Goal: Find specific page/section: Find specific page/section

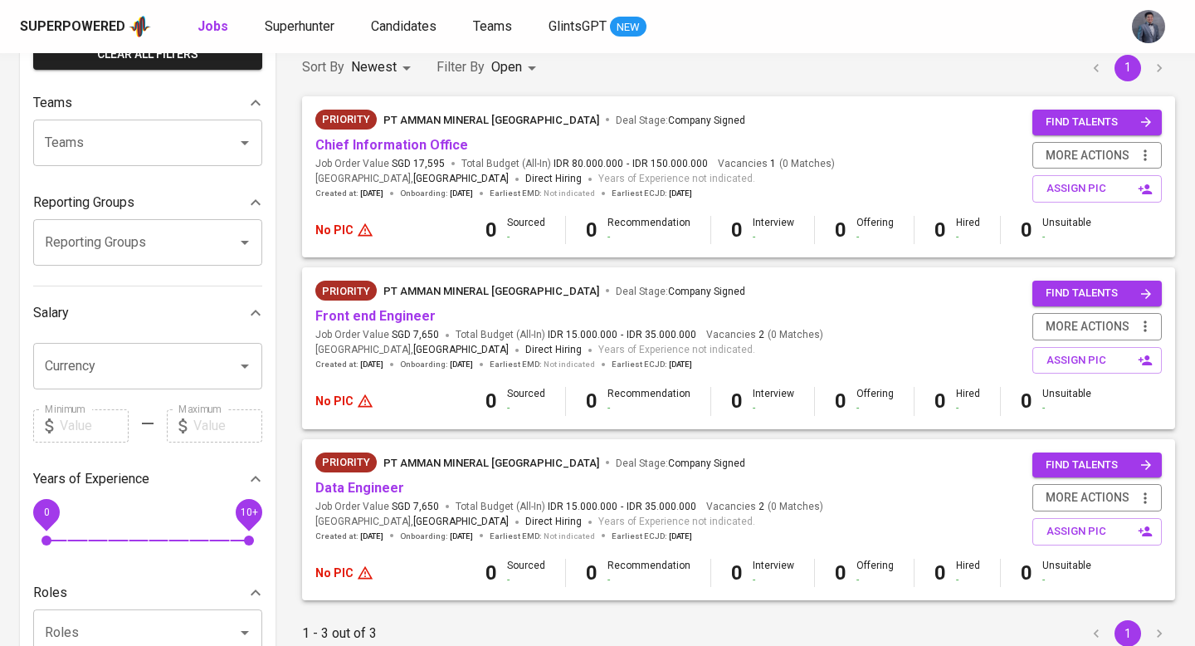
scroll to position [147, 0]
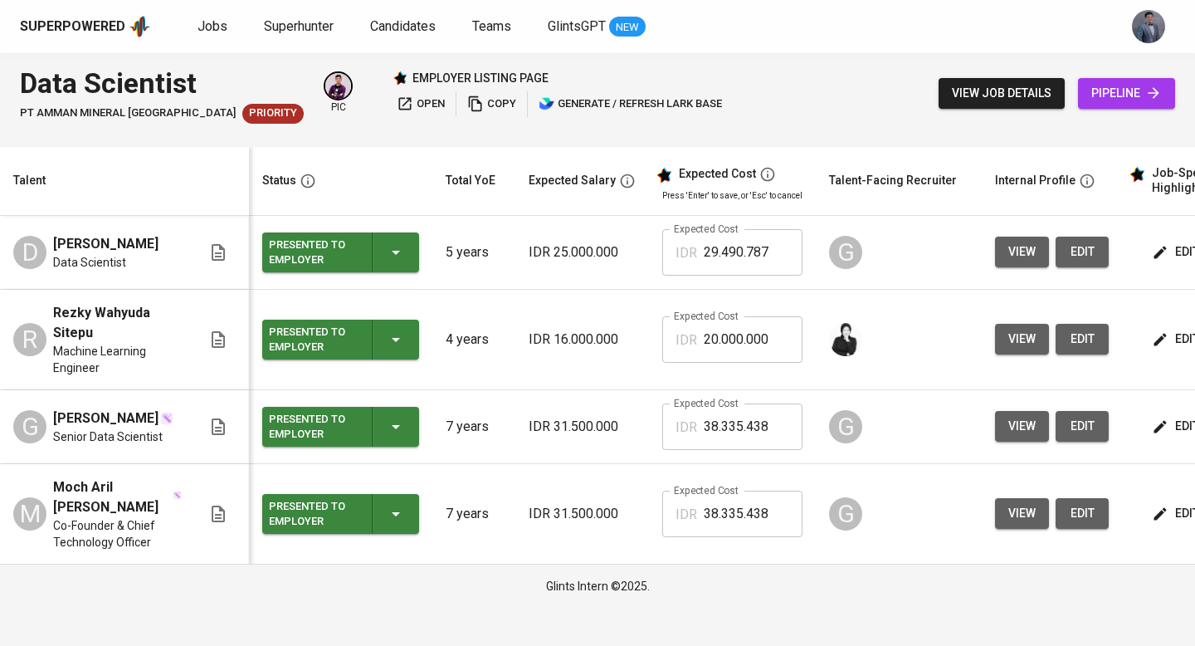
click at [1115, 101] on span "pipeline" at bounding box center [1126, 93] width 71 height 21
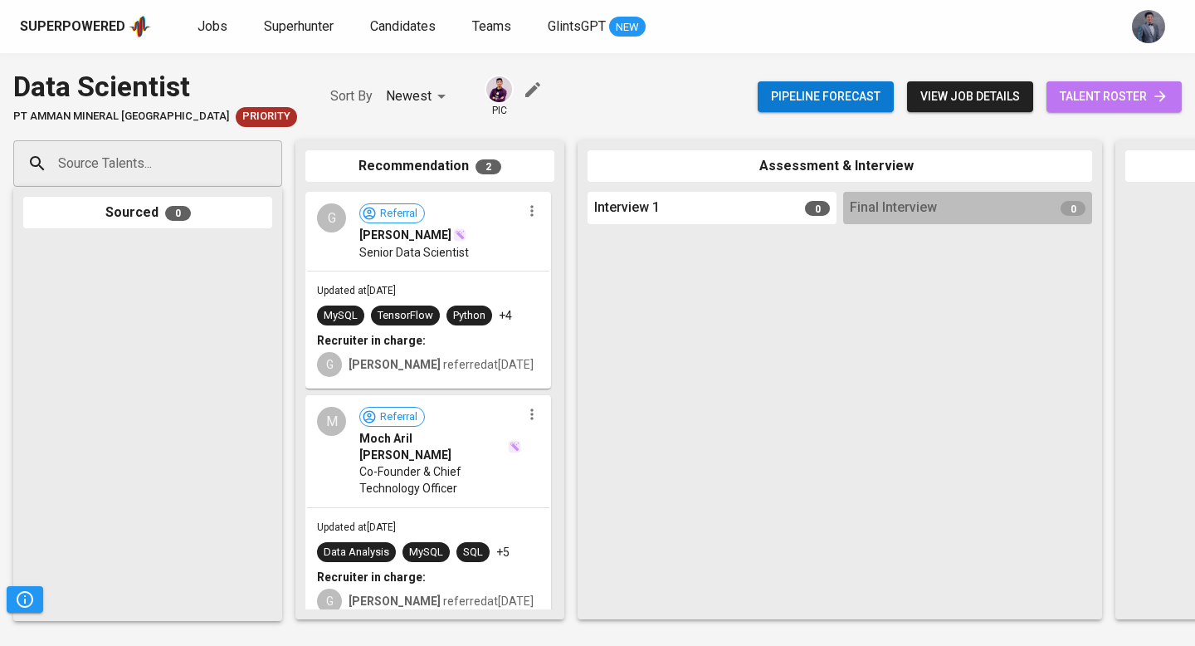
click at [1104, 97] on span "talent roster" at bounding box center [1114, 96] width 109 height 21
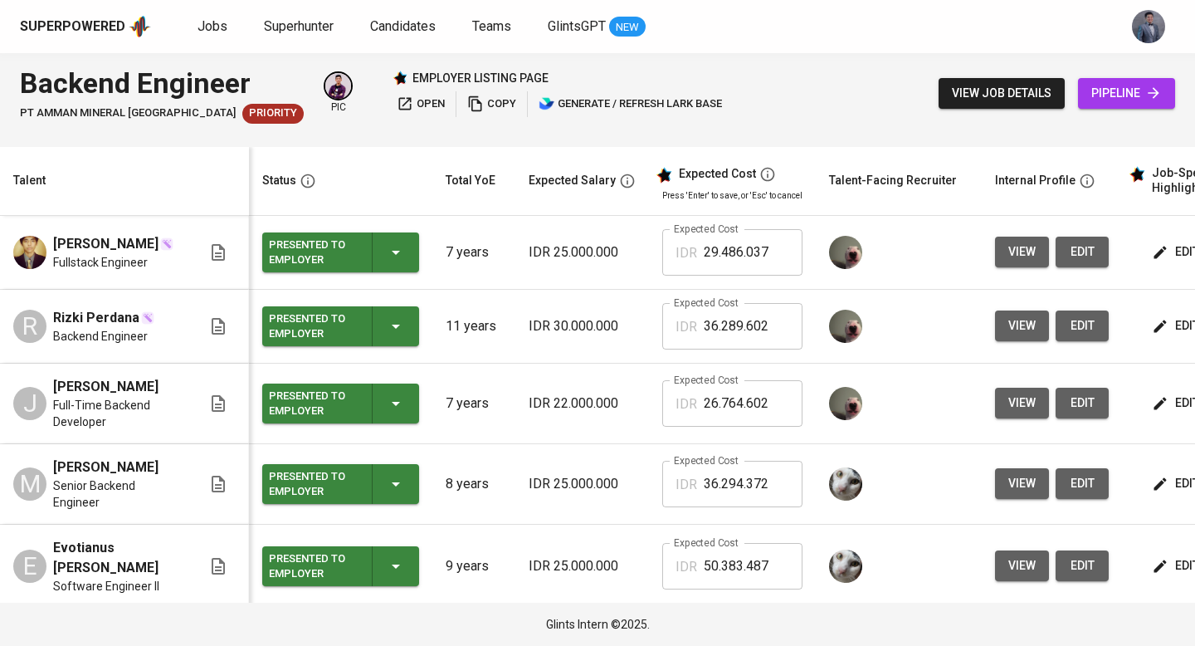
click at [1145, 86] on icon at bounding box center [1153, 93] width 17 height 17
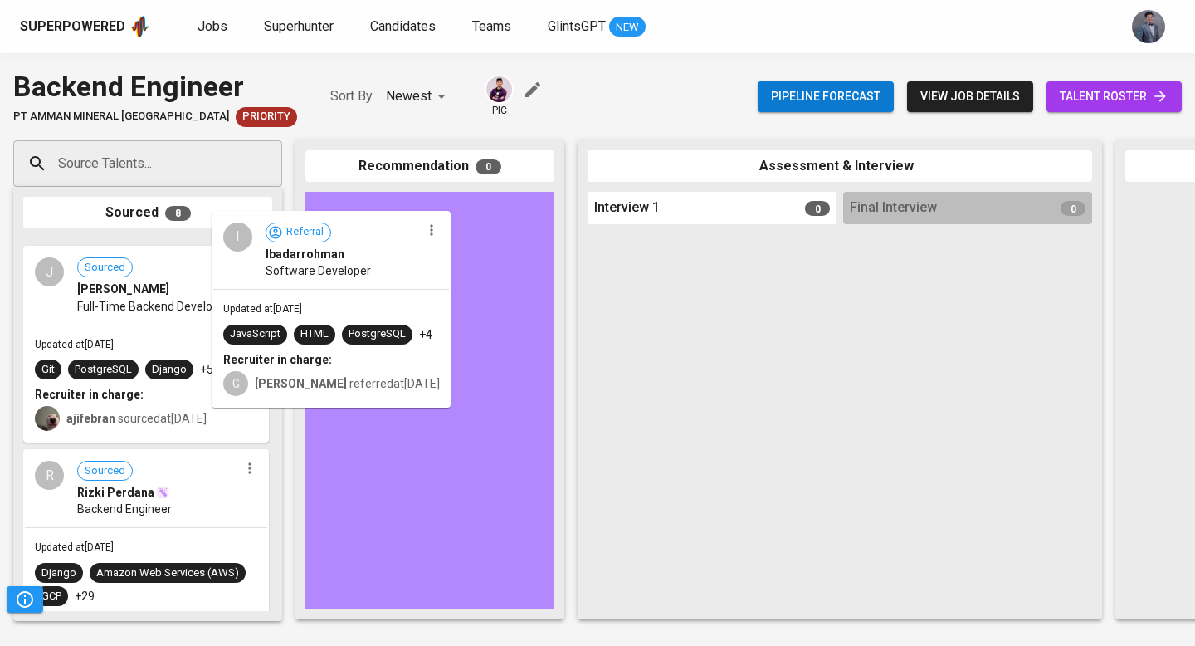
drag, startPoint x: 206, startPoint y: 304, endPoint x: 411, endPoint y: 275, distance: 207.0
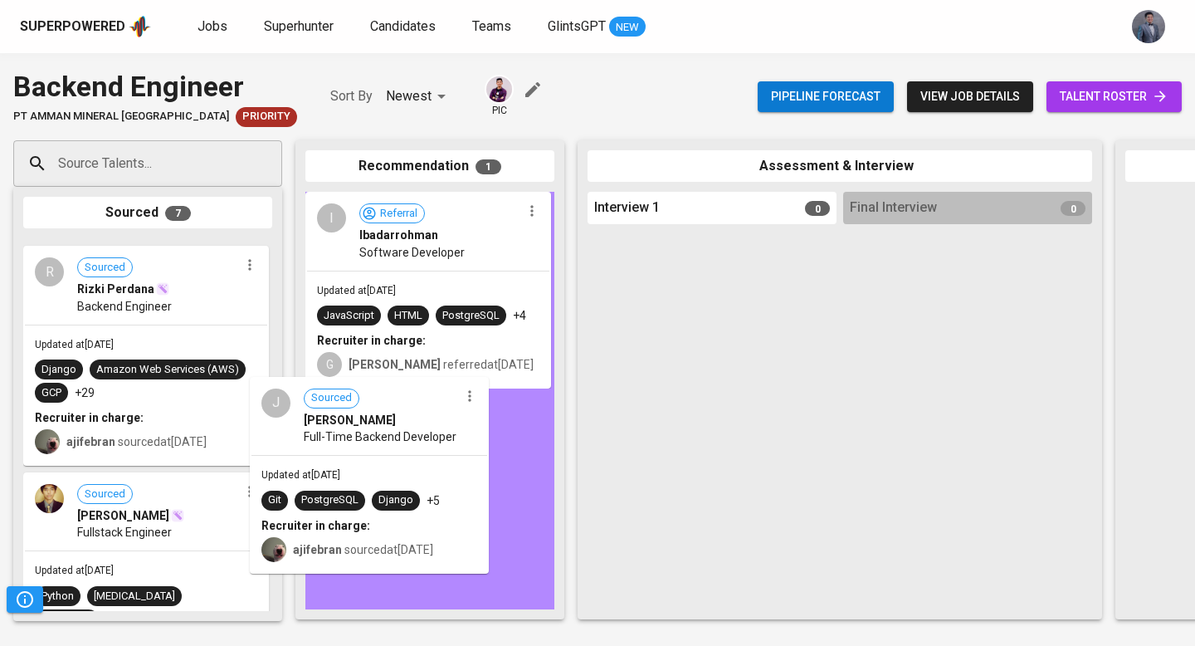
drag, startPoint x: 204, startPoint y: 298, endPoint x: 437, endPoint y: 438, distance: 272.1
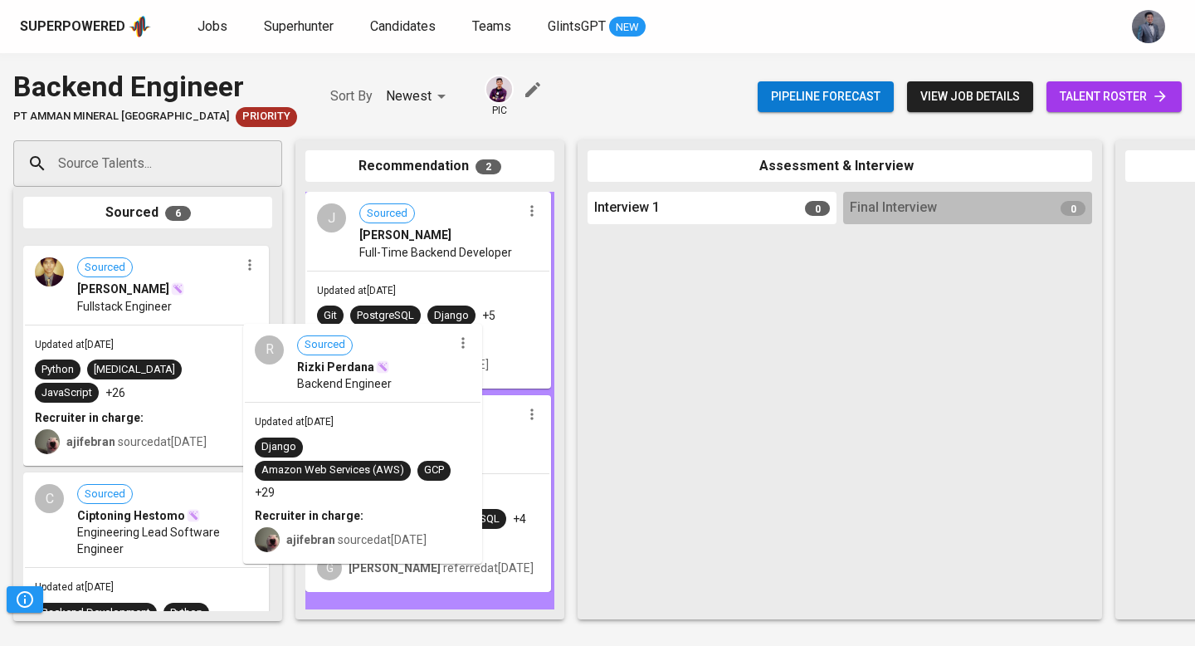
drag, startPoint x: 210, startPoint y: 303, endPoint x: 443, endPoint y: 397, distance: 251.4
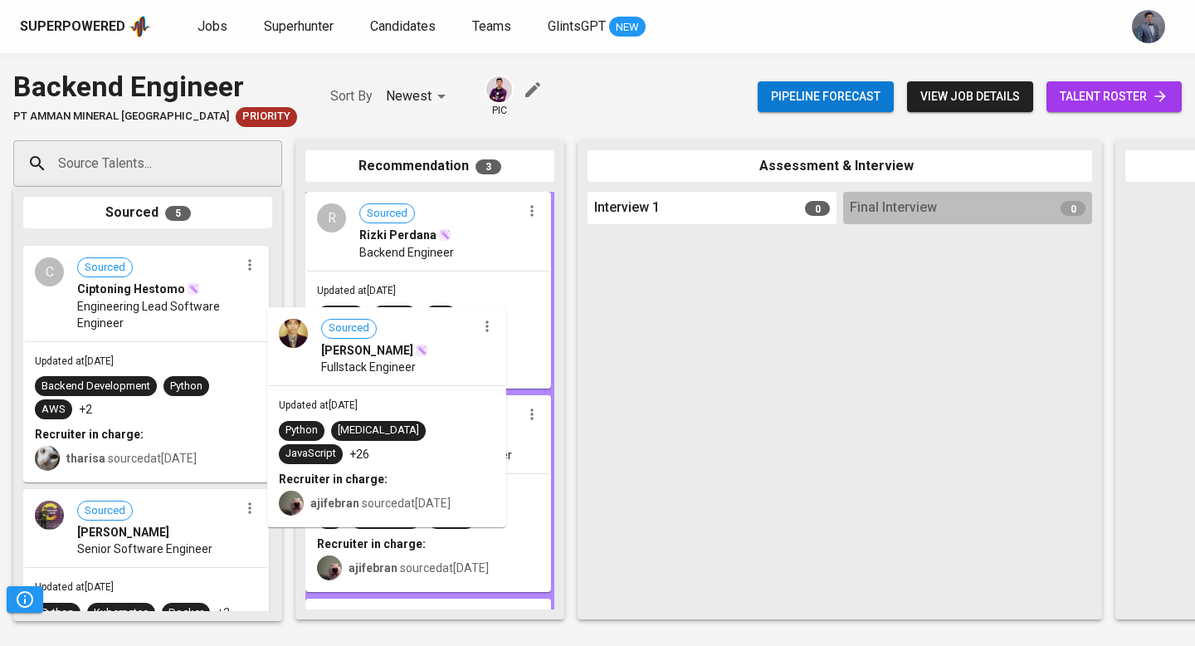
drag, startPoint x: 188, startPoint y: 315, endPoint x: 441, endPoint y: 386, distance: 262.8
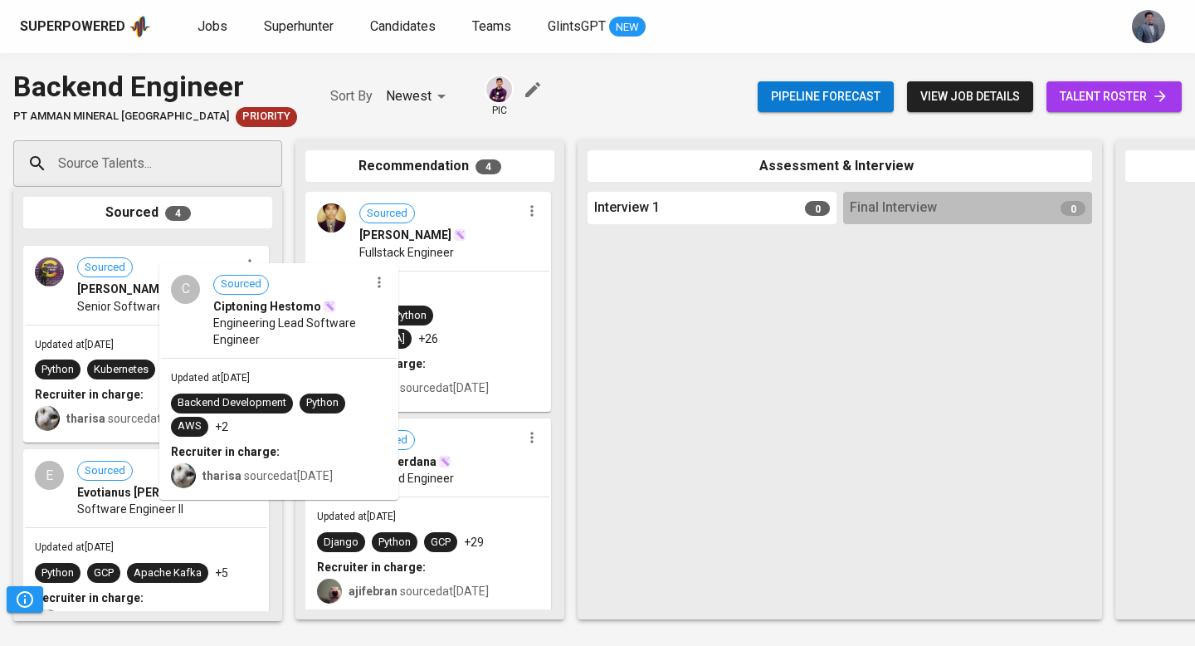
drag, startPoint x: 171, startPoint y: 310, endPoint x: 375, endPoint y: 342, distance: 206.7
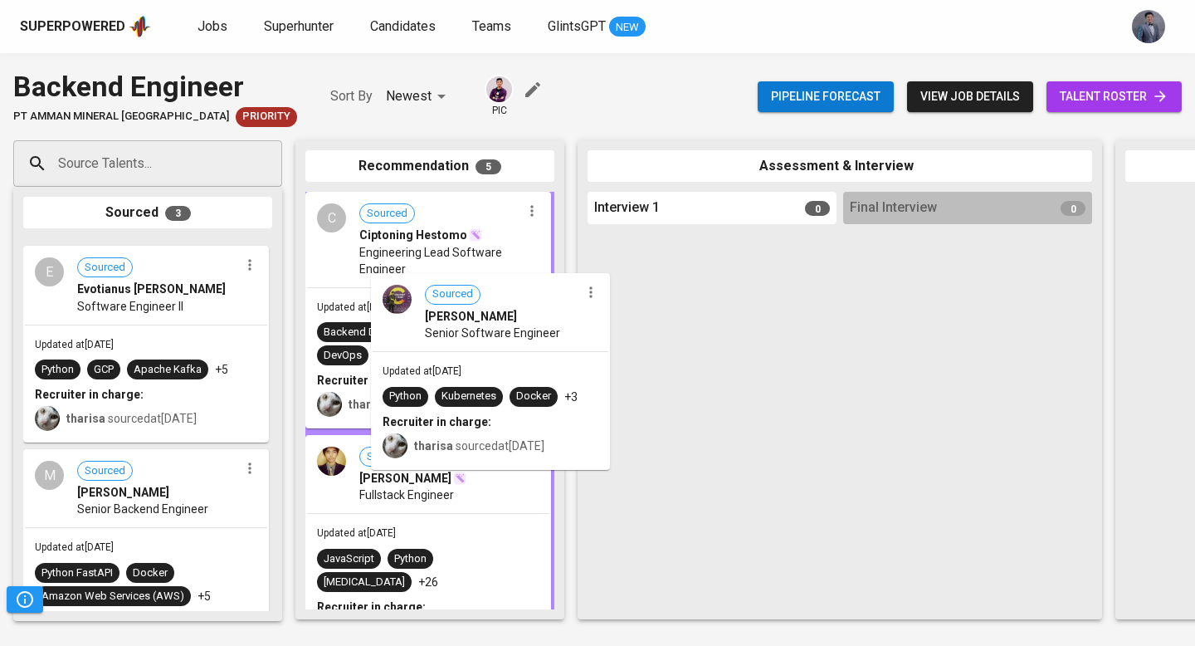
drag, startPoint x: 196, startPoint y: 312, endPoint x: 548, endPoint y: 347, distance: 353.6
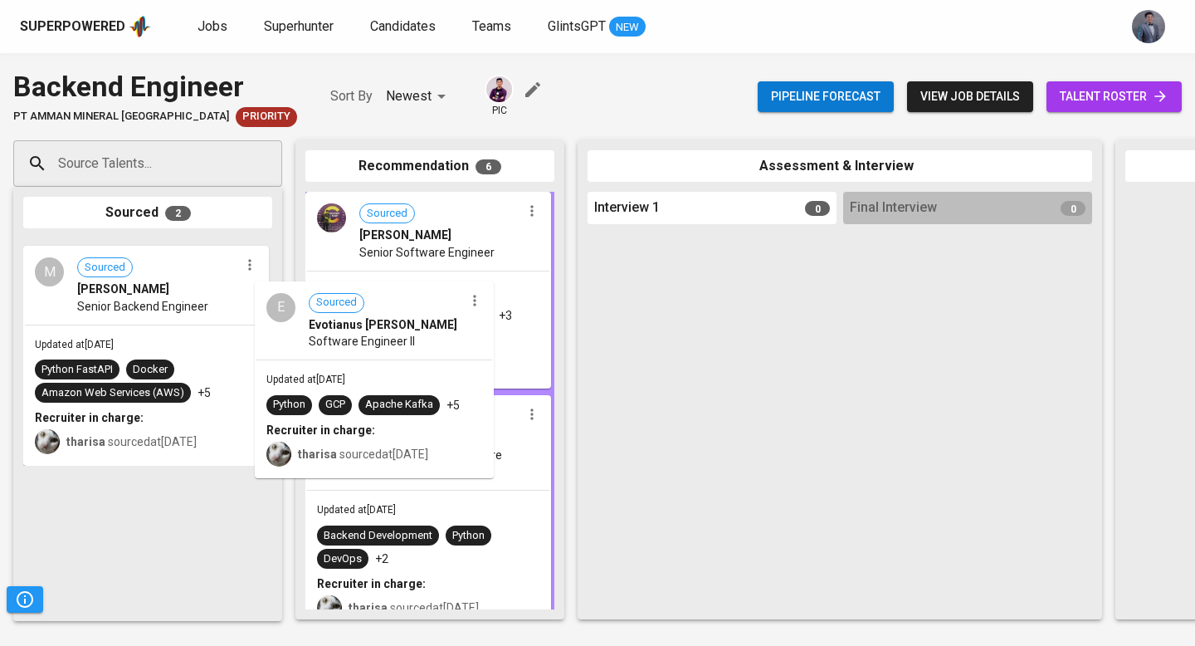
drag, startPoint x: 150, startPoint y: 297, endPoint x: 388, endPoint y: 343, distance: 242.5
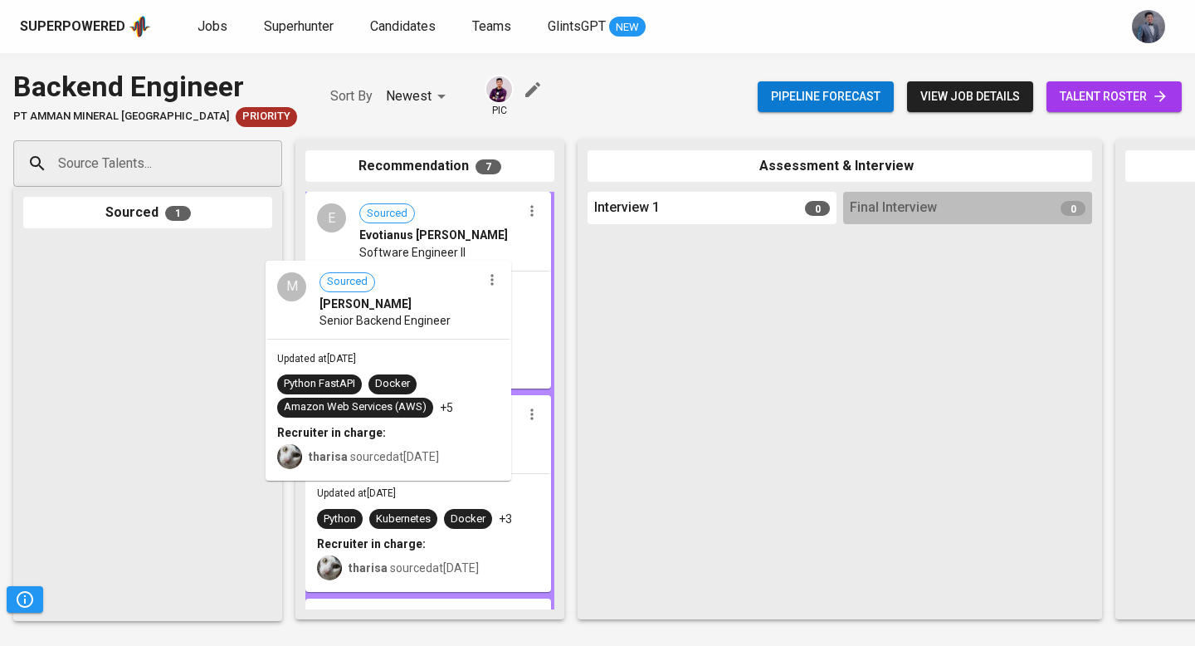
drag, startPoint x: 184, startPoint y: 308, endPoint x: 432, endPoint y: 331, distance: 249.2
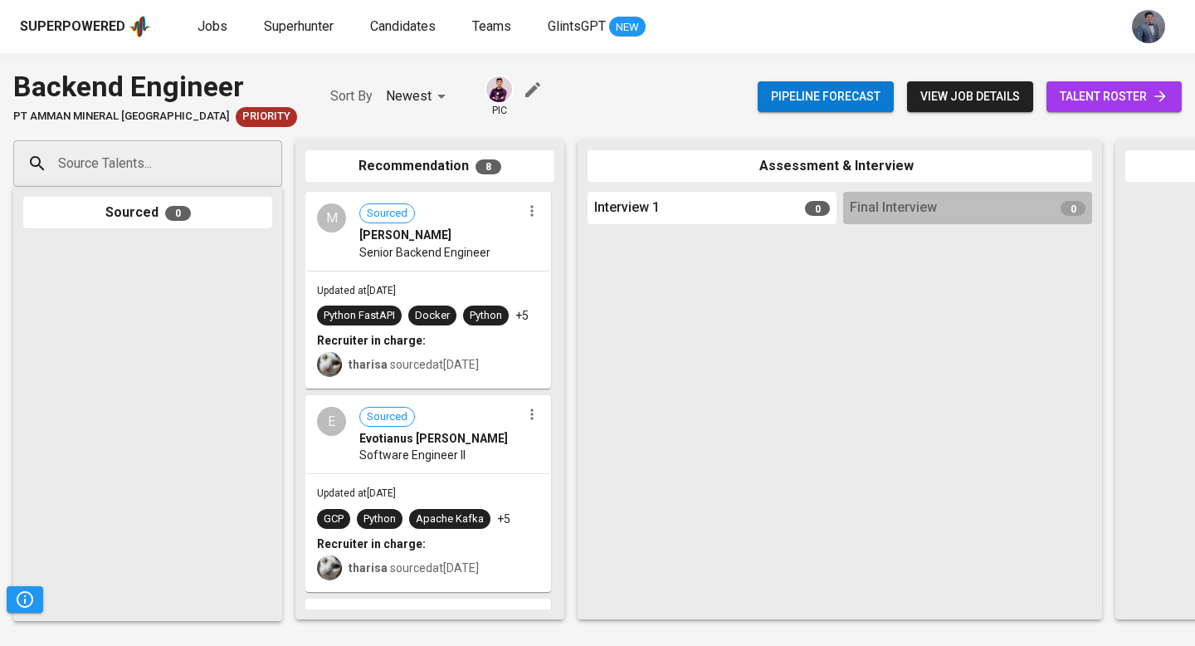
click at [1094, 99] on span "talent roster" at bounding box center [1114, 96] width 109 height 21
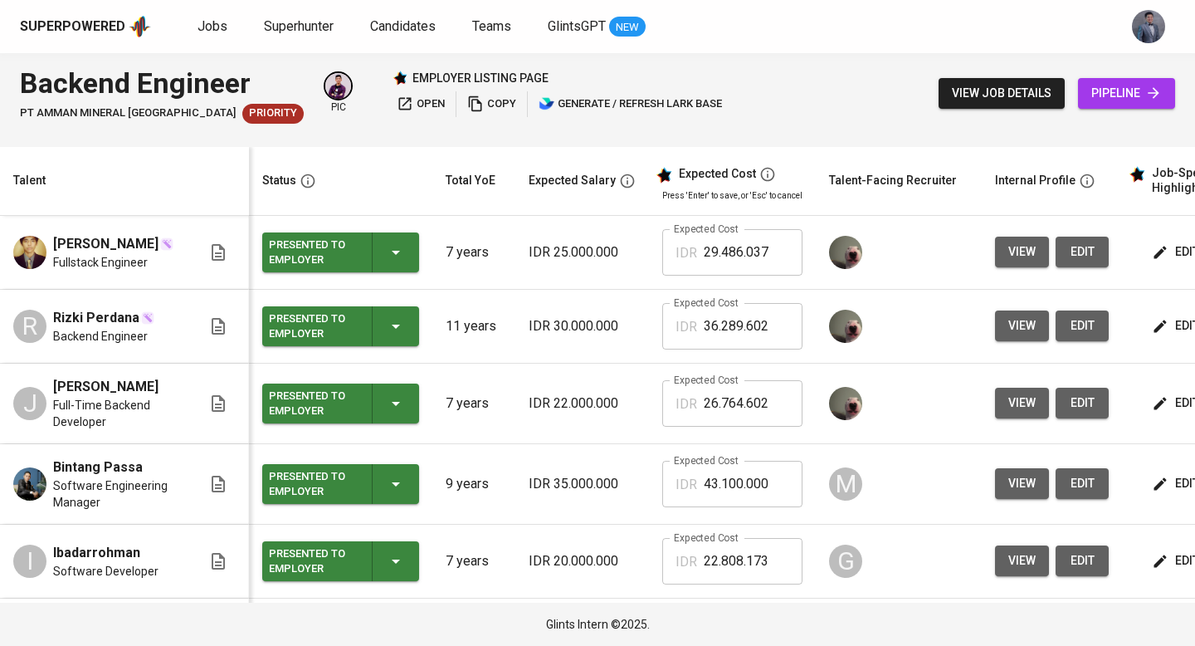
click at [1111, 94] on span "pipeline" at bounding box center [1126, 93] width 71 height 21
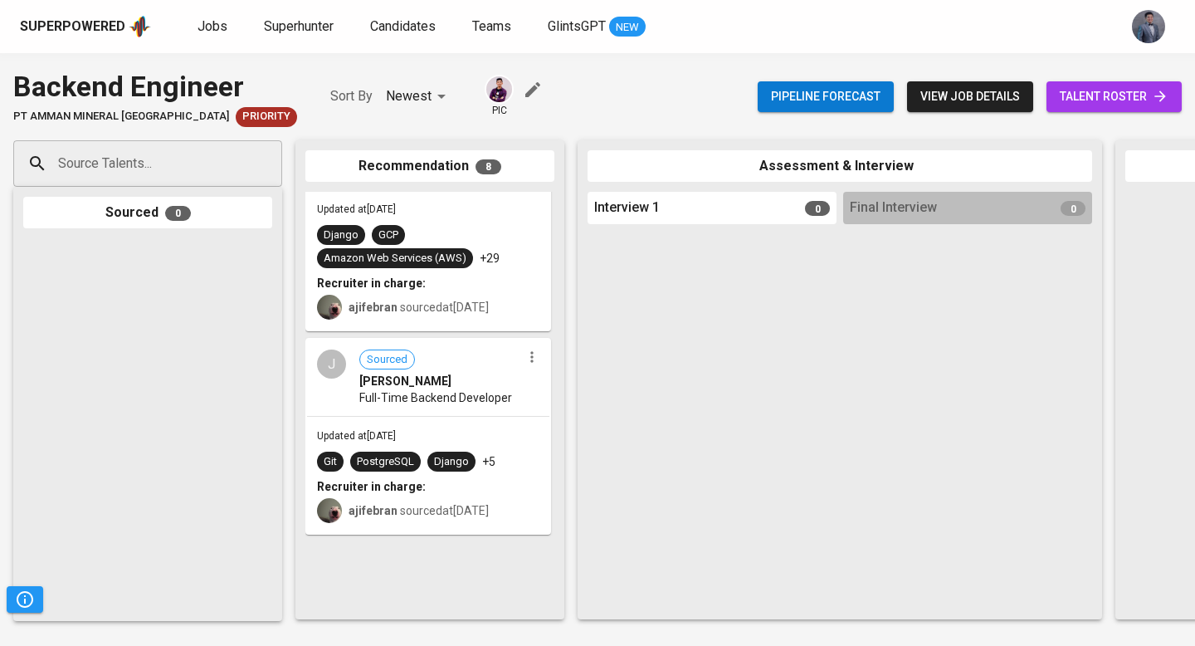
scroll to position [1226, 0]
